Goal: Transaction & Acquisition: Purchase product/service

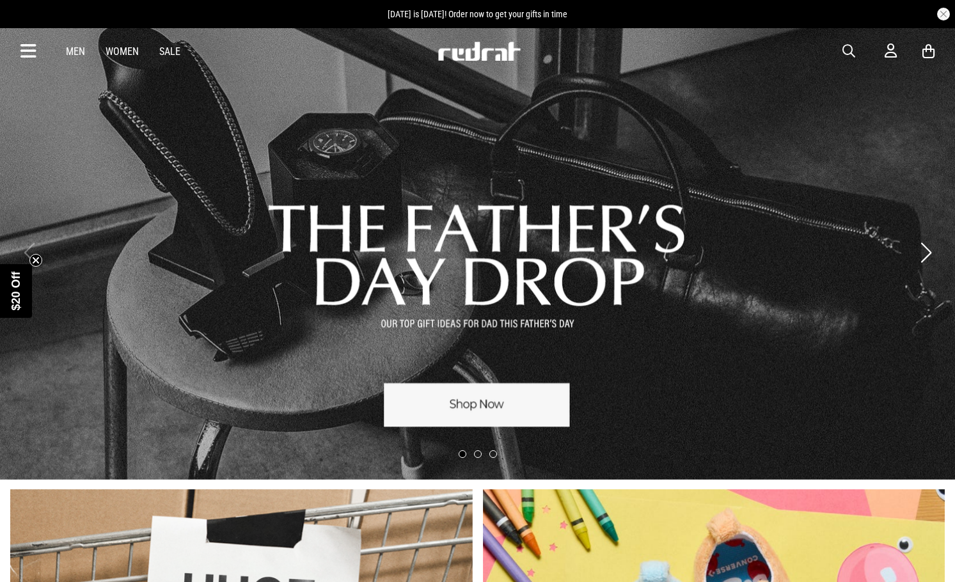
click at [500, 272] on link "1 / 3" at bounding box center [477, 253] width 955 height 454
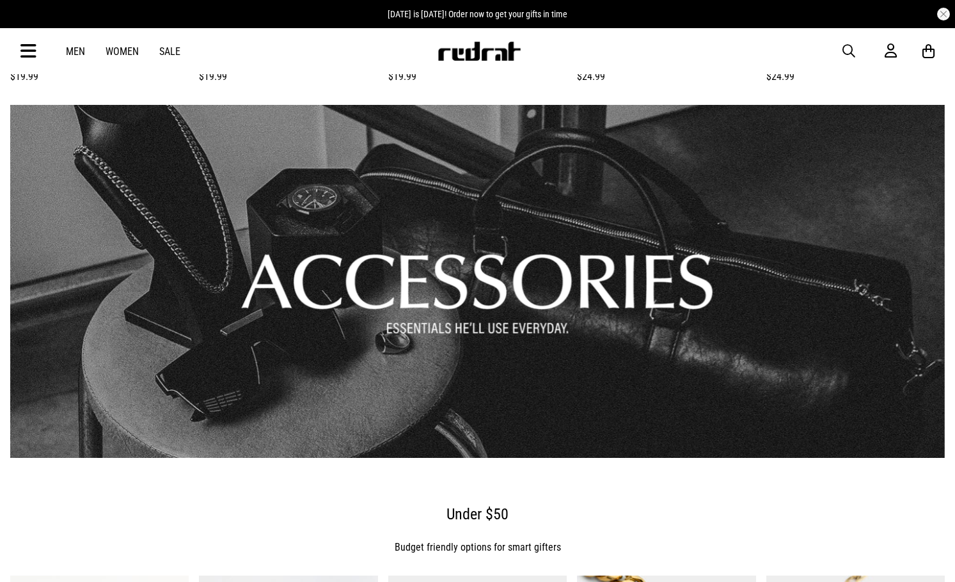
scroll to position [895, 0]
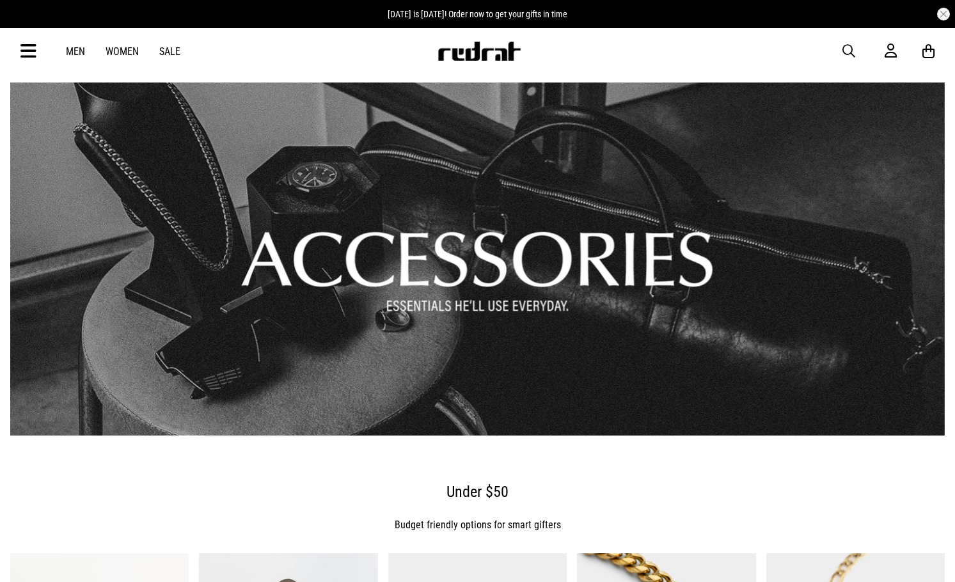
click at [543, 263] on link "1 / 1" at bounding box center [477, 259] width 935 height 353
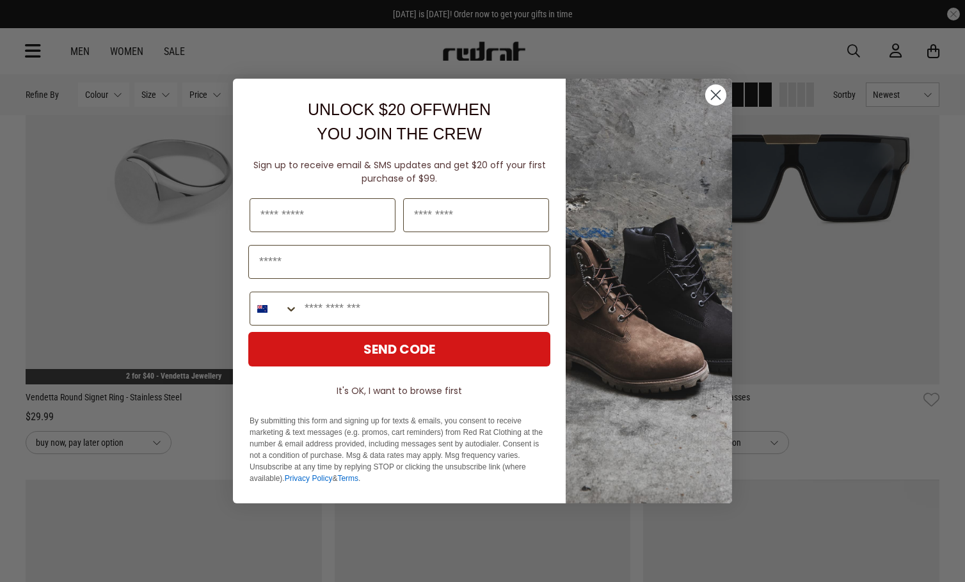
click at [717, 97] on icon "Close dialog" at bounding box center [715, 95] width 9 height 9
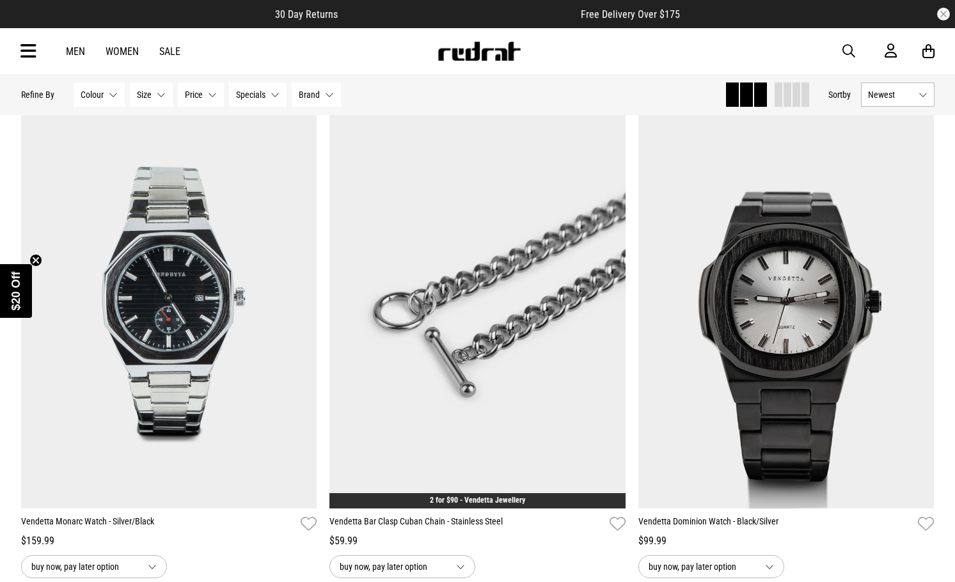
scroll to position [1215, 0]
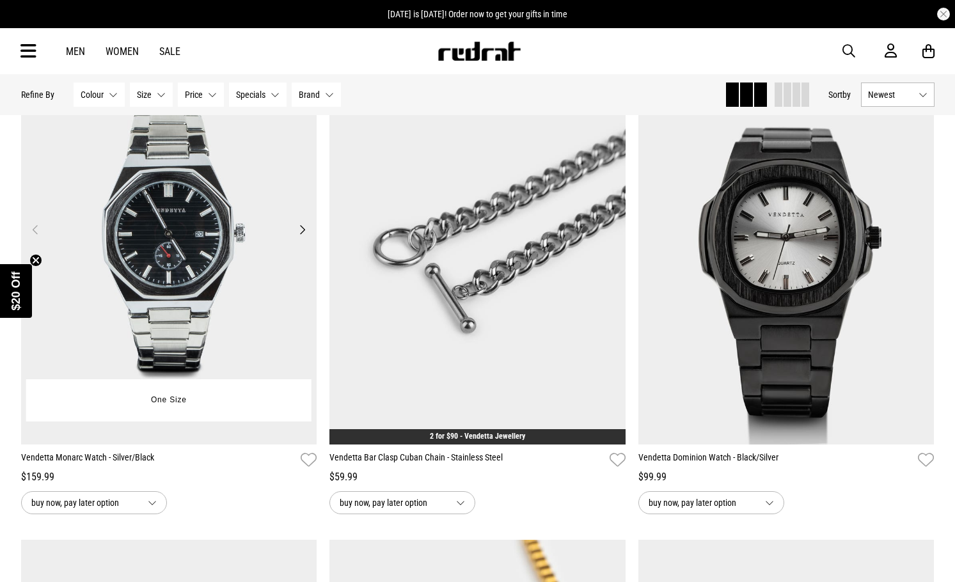
click at [301, 228] on button "Next" at bounding box center [302, 229] width 16 height 15
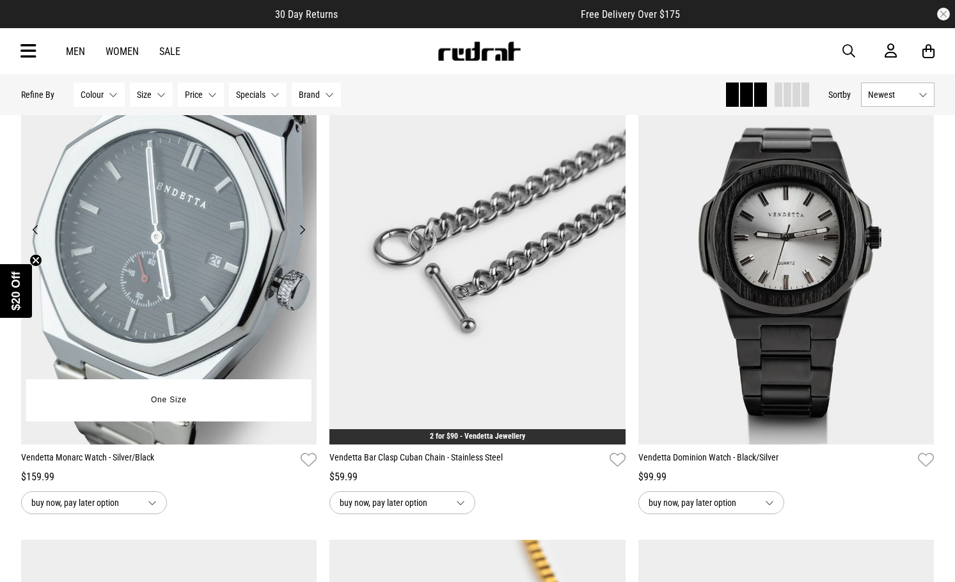
click at [302, 232] on button "Next" at bounding box center [302, 229] width 16 height 15
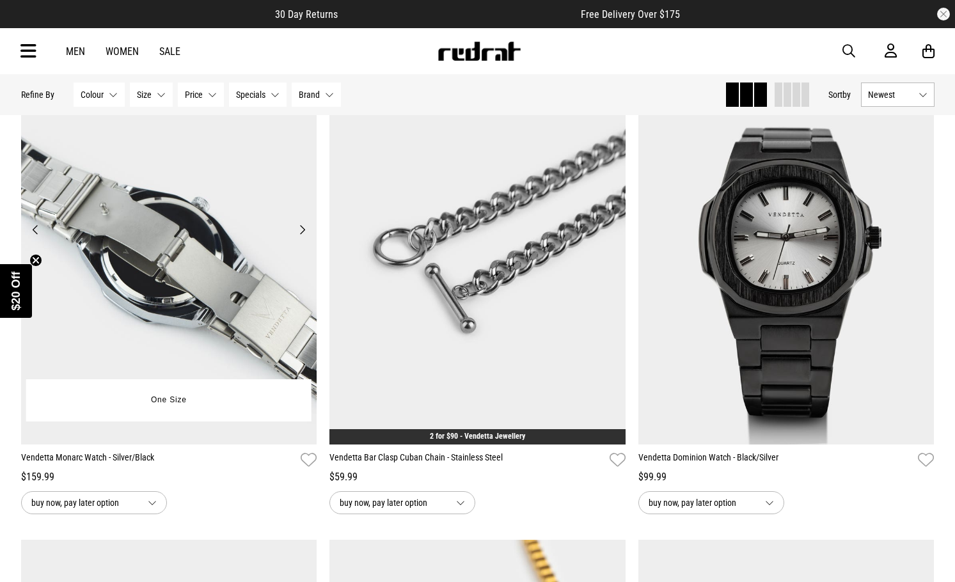
click at [302, 232] on button "Next" at bounding box center [302, 229] width 16 height 15
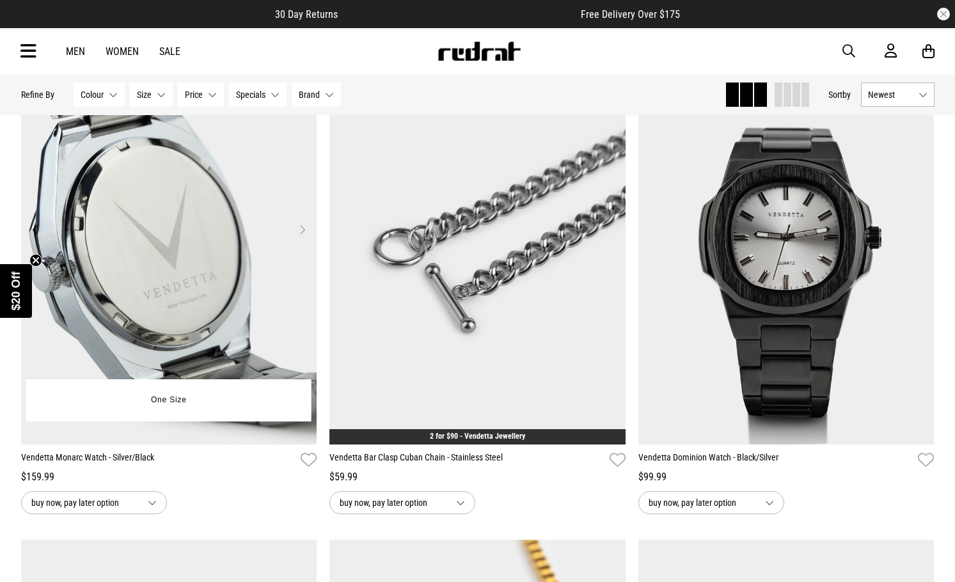
click at [302, 232] on button "Next" at bounding box center [302, 229] width 16 height 15
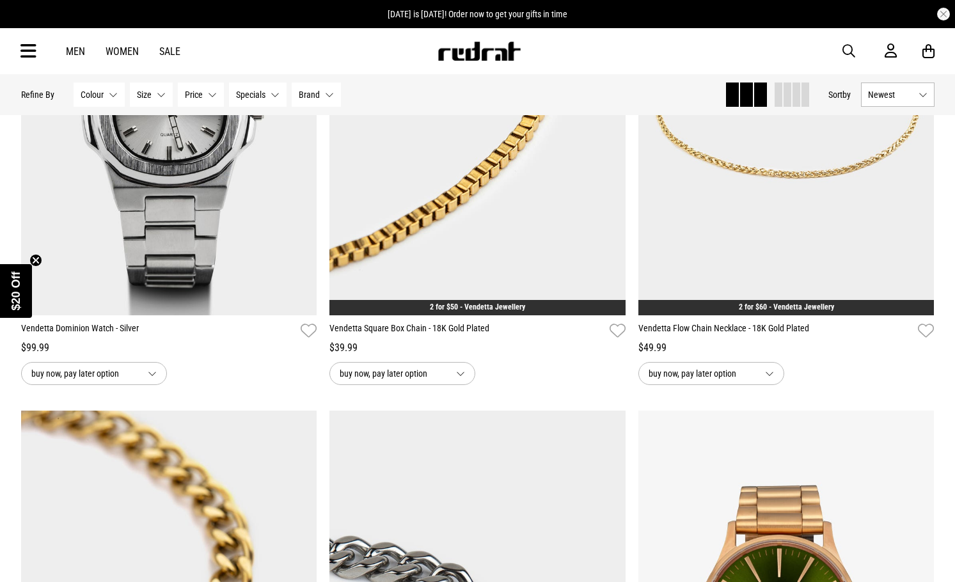
scroll to position [1599, 0]
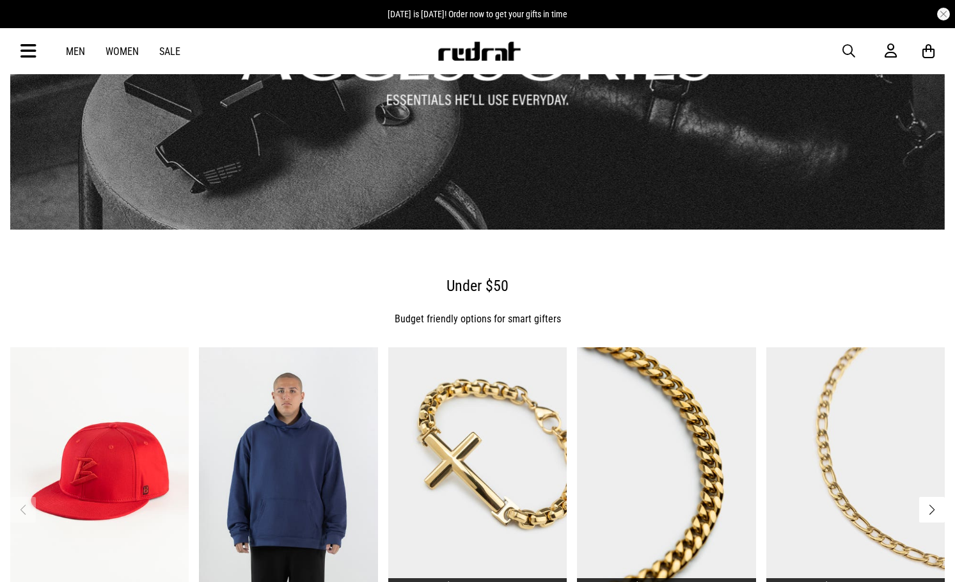
scroll to position [972, 0]
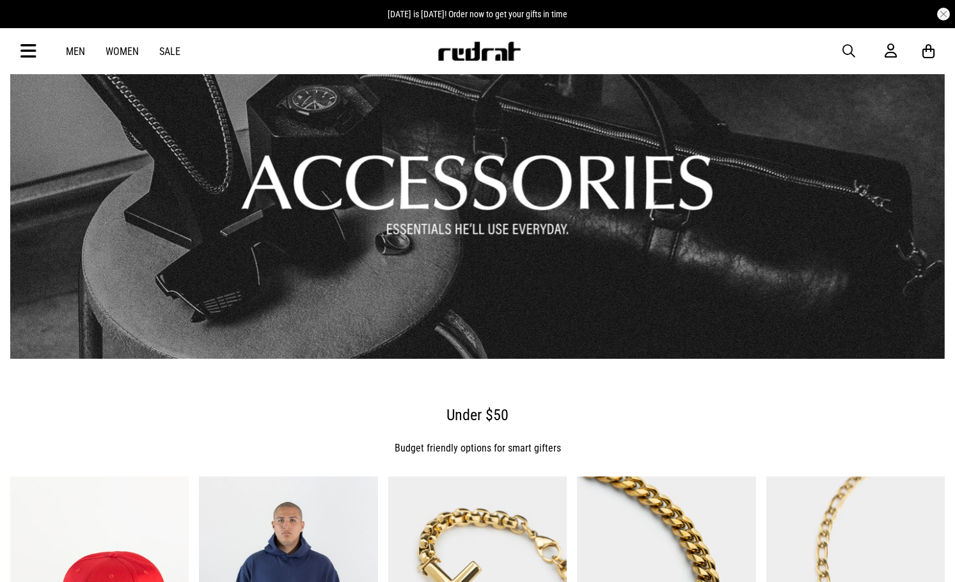
click at [556, 299] on link "1 / 1" at bounding box center [477, 182] width 935 height 353
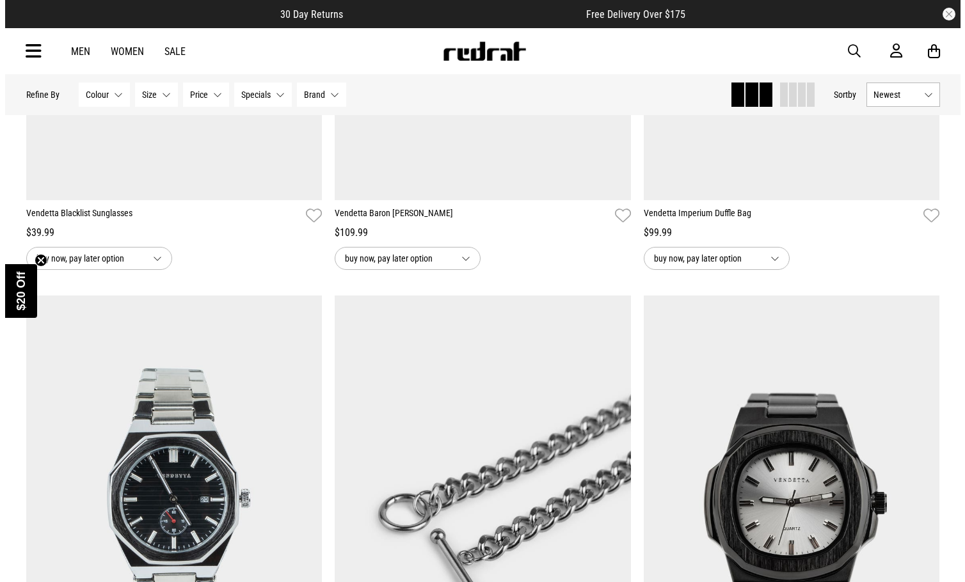
scroll to position [1206, 0]
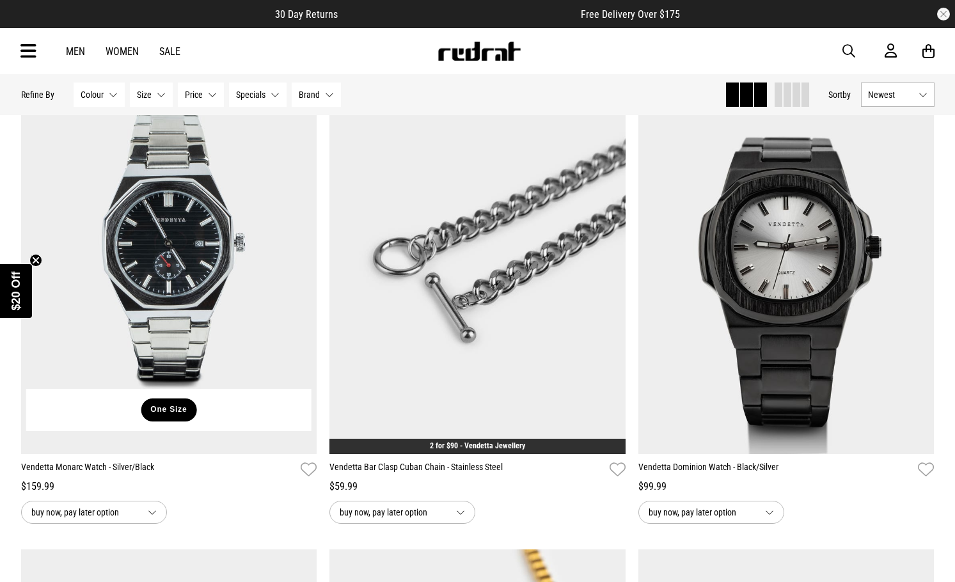
click at [180, 410] on button "One Size" at bounding box center [169, 409] width 56 height 23
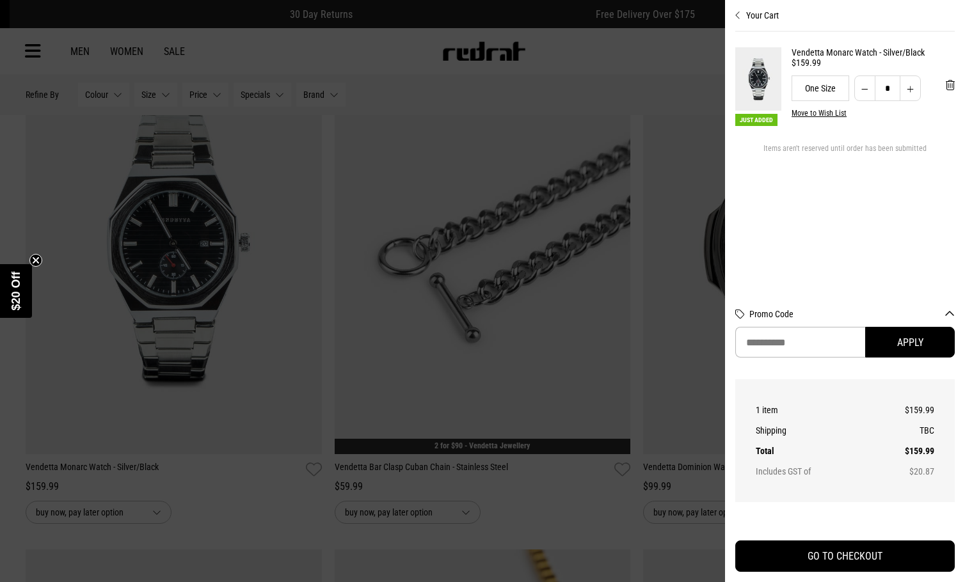
click at [310, 55] on div at bounding box center [482, 291] width 965 height 582
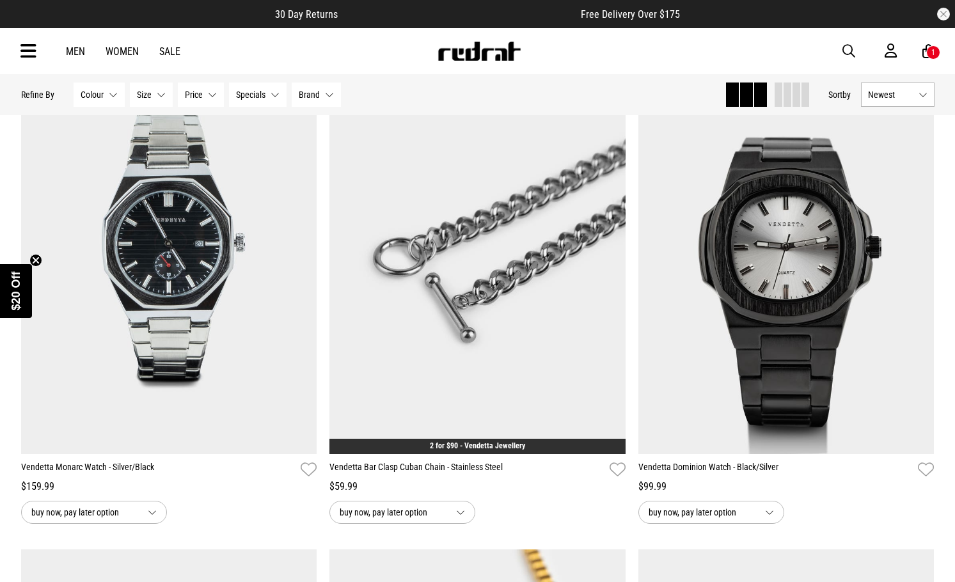
click at [21, 52] on icon at bounding box center [28, 51] width 16 height 21
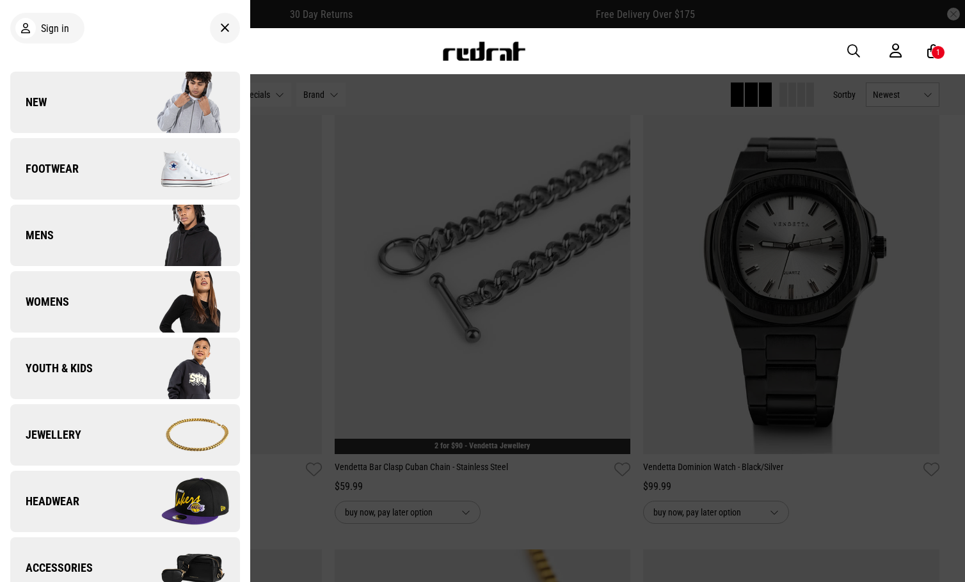
click at [89, 546] on link "Accessories" at bounding box center [125, 567] width 230 height 61
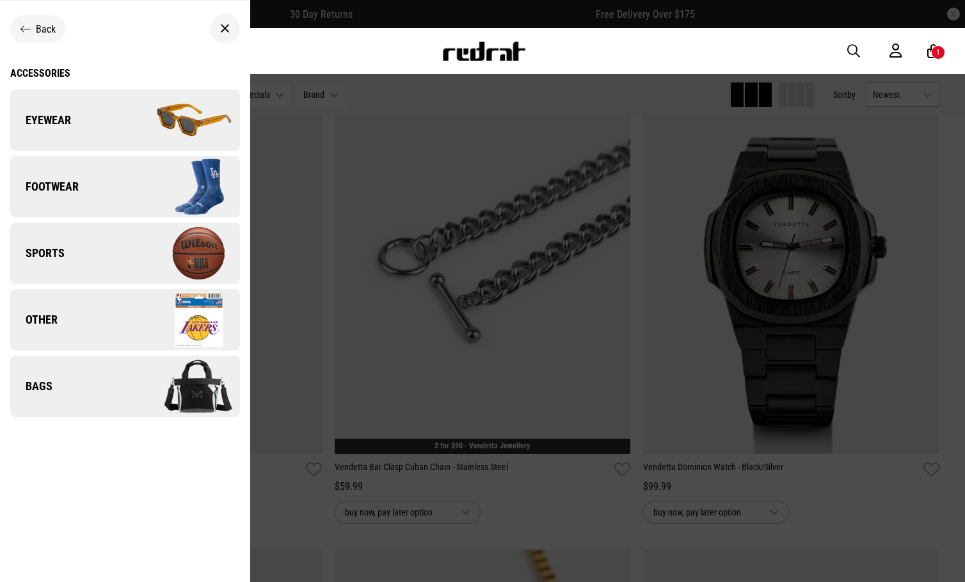
click at [77, 376] on link "Bags" at bounding box center [125, 386] width 230 height 61
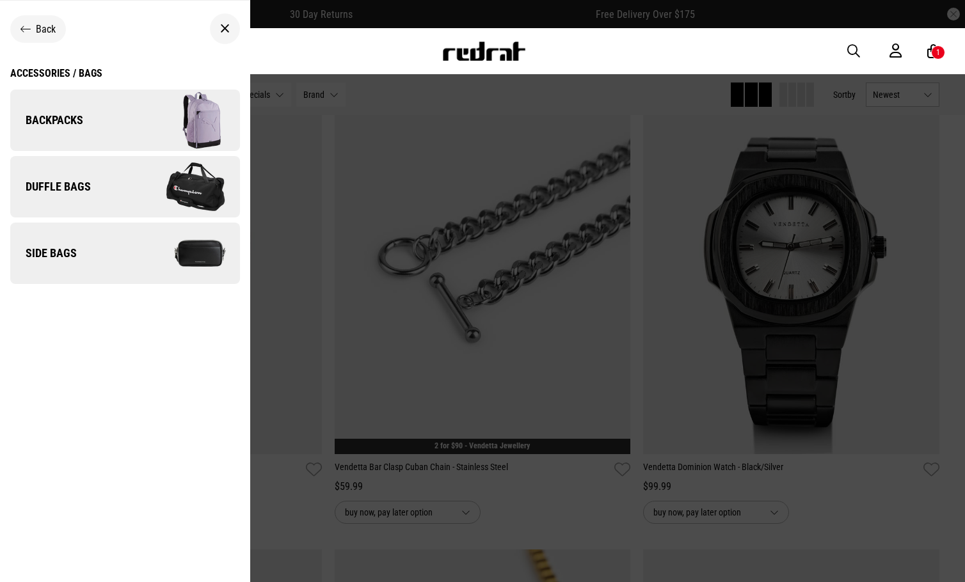
click at [84, 261] on link "Side Bags" at bounding box center [125, 253] width 230 height 61
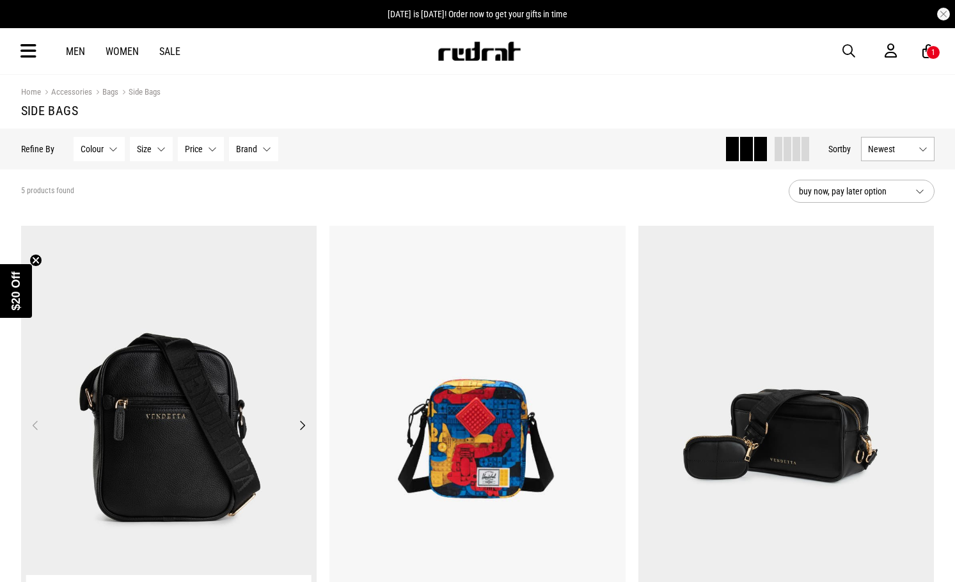
click at [160, 357] on img at bounding box center [169, 433] width 296 height 414
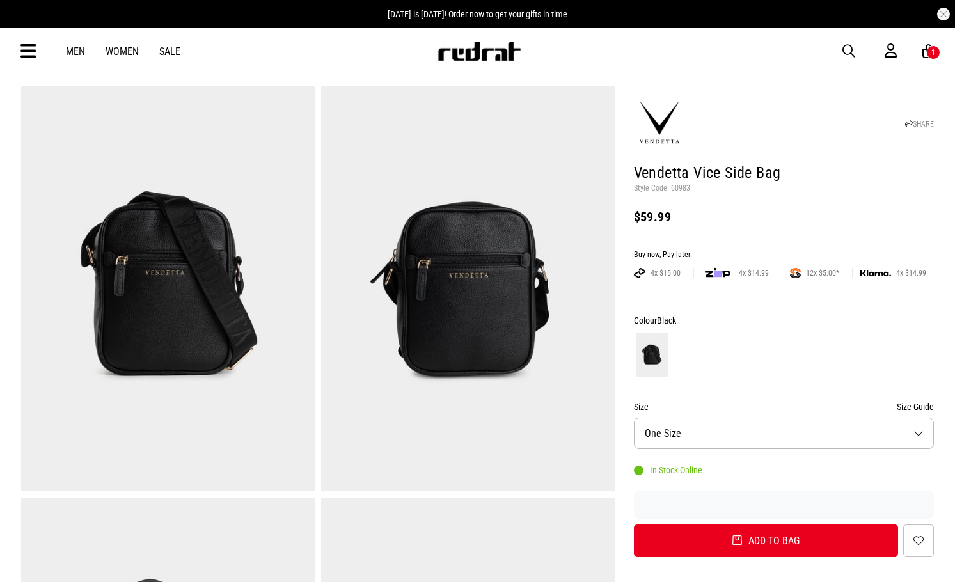
scroll to position [64, 0]
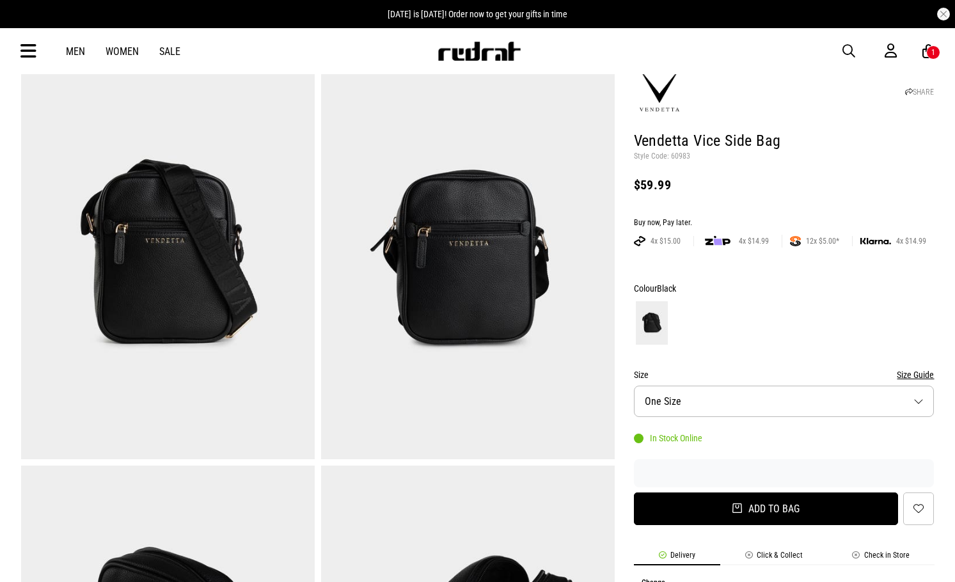
click at [753, 518] on button "Add to bag" at bounding box center [766, 509] width 265 height 33
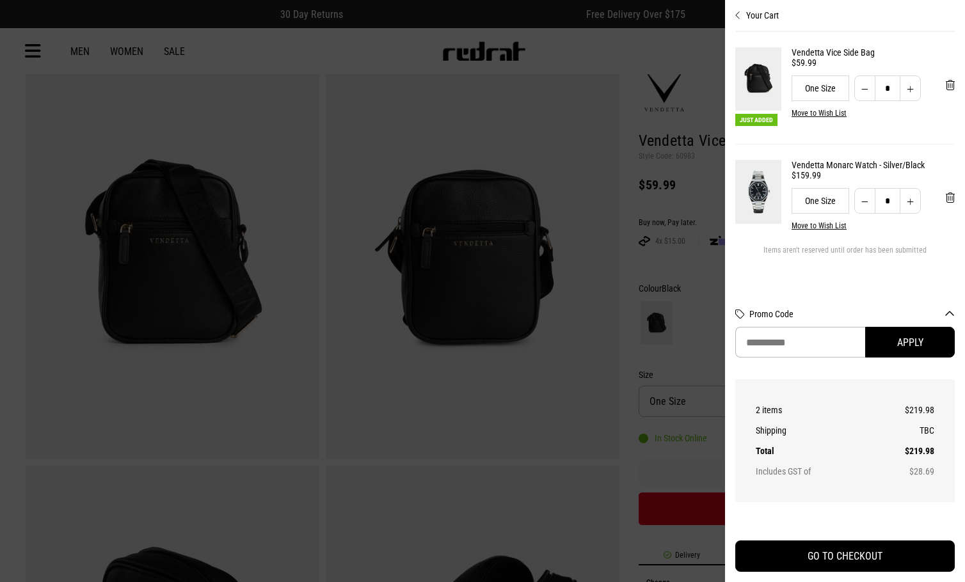
click at [669, 266] on div at bounding box center [482, 291] width 965 height 582
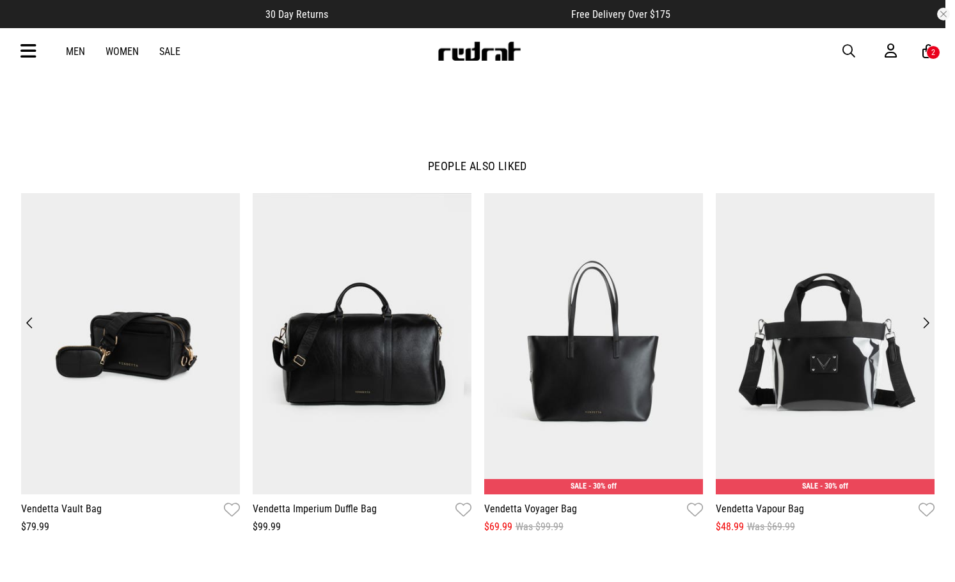
scroll to position [1471, 0]
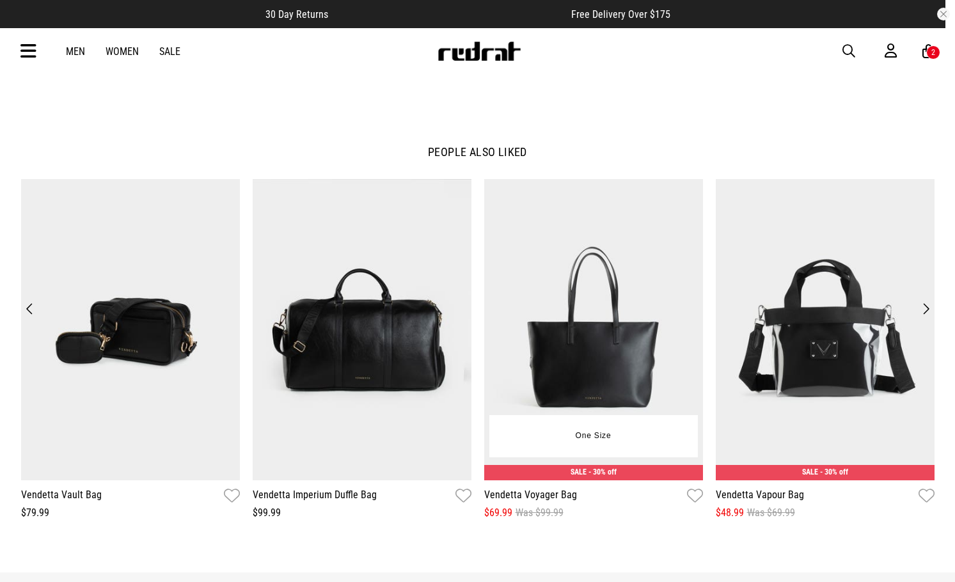
click at [603, 354] on img at bounding box center [593, 330] width 219 height 302
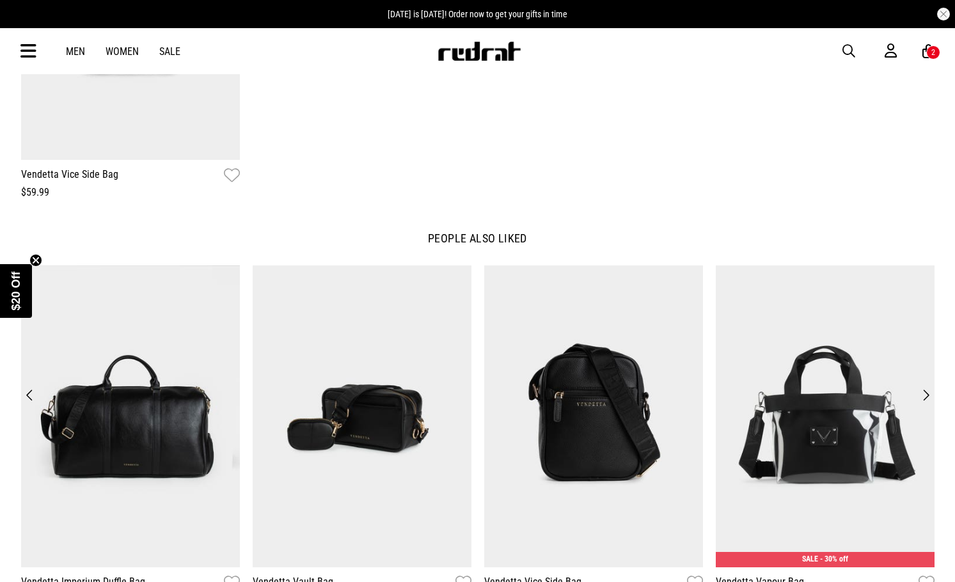
scroll to position [1983, 0]
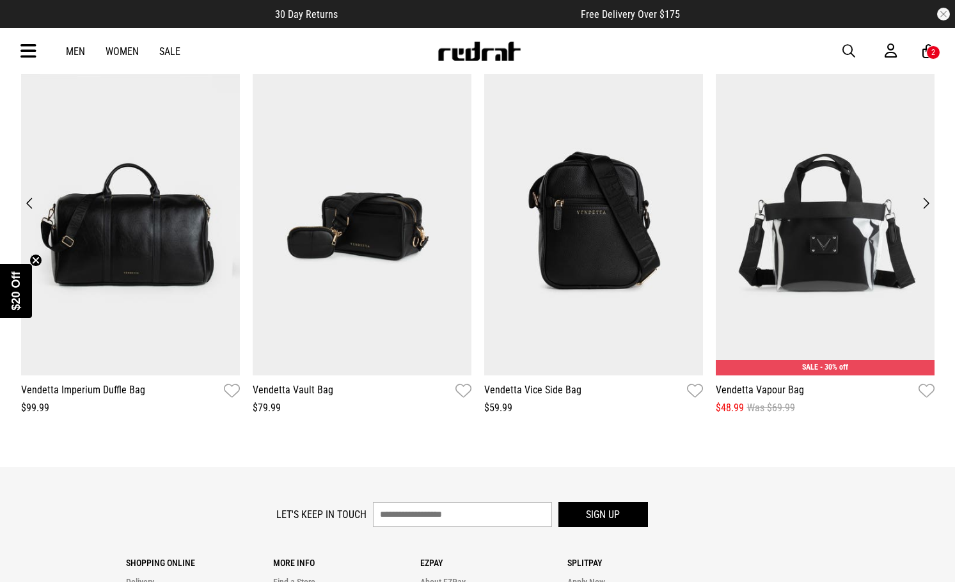
click at [924, 200] on button "Next" at bounding box center [925, 203] width 17 height 18
